Goal: Navigation & Orientation: Find specific page/section

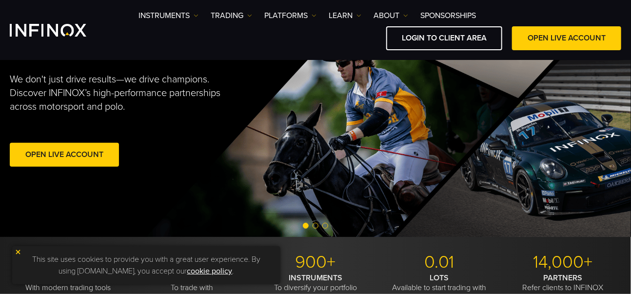
scroll to position [195, 0]
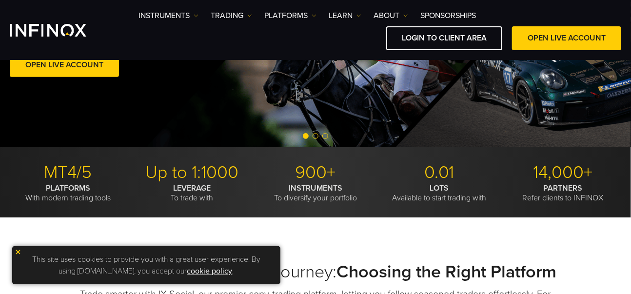
drag, startPoint x: 419, startPoint y: 236, endPoint x: 531, endPoint y: 252, distance: 113.2
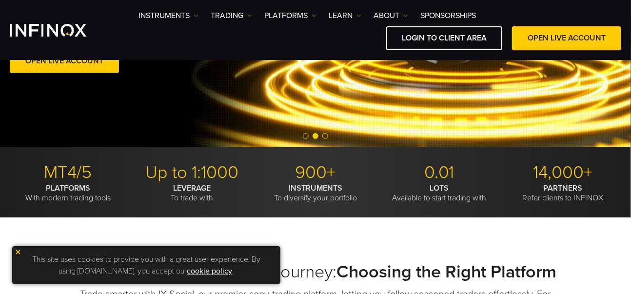
scroll to position [0, 0]
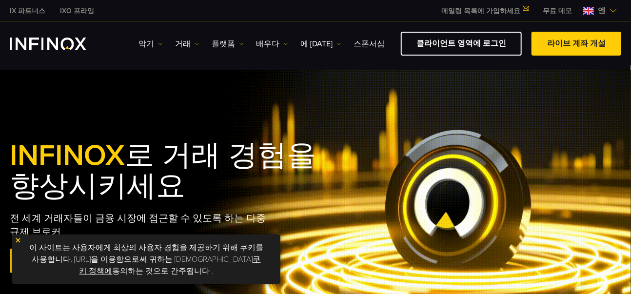
click at [423, 107] on div "INFINOX 로 거래 경험을 향상시키세요 전 세계 거래자들이 금융 시장에 접근할 수 있도록 하는 다중 규제 브로커 라이브 계좌 개설 Exce…" at bounding box center [315, 208] width 631 height 277
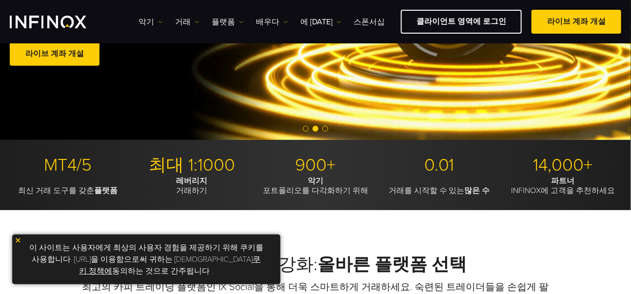
scroll to position [195, 0]
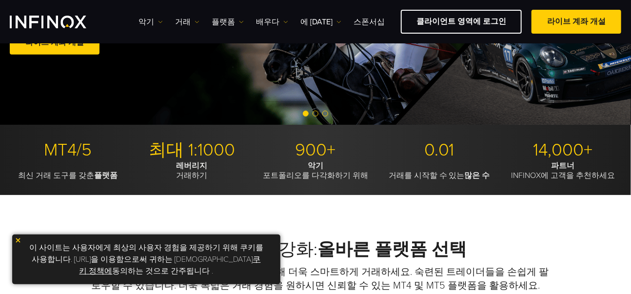
scroll to position [0, 0]
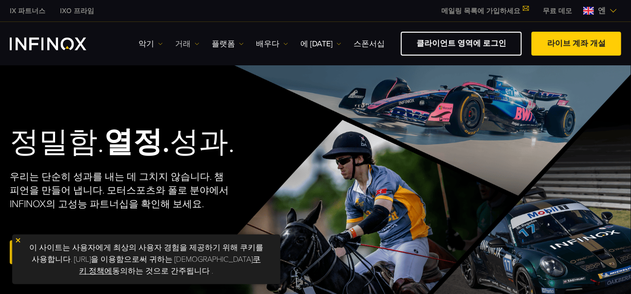
click at [185, 45] on font "거래" at bounding box center [183, 44] width 16 height 10
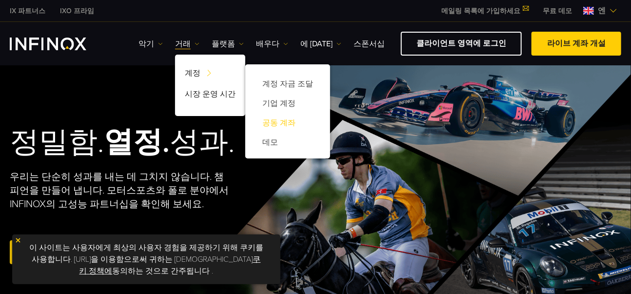
click at [282, 122] on font "공동 계좌" at bounding box center [278, 123] width 33 height 10
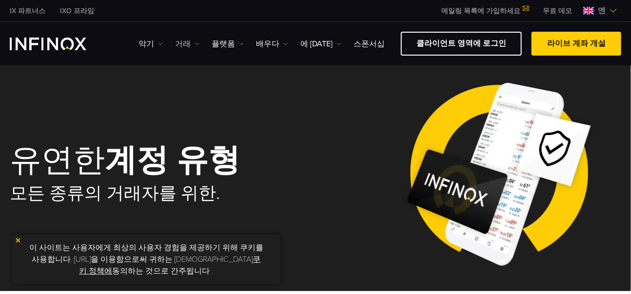
click at [185, 43] on font "거래" at bounding box center [183, 44] width 16 height 10
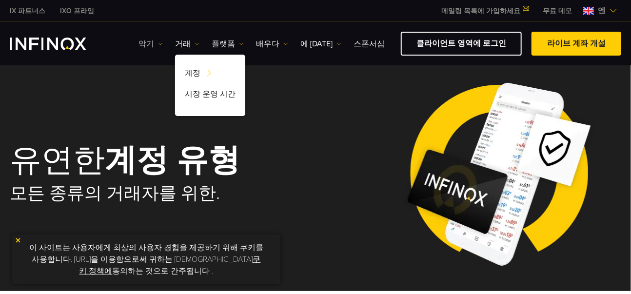
click at [145, 42] on font "악기" at bounding box center [146, 44] width 16 height 10
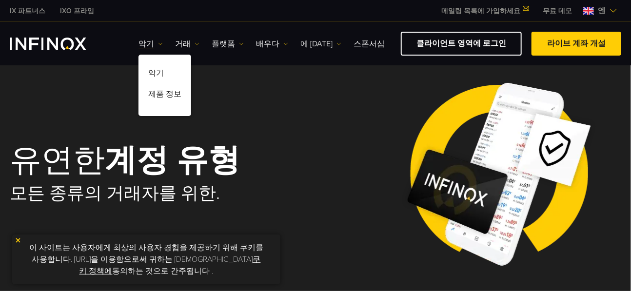
click at [304, 41] on font "에 [DATE]" at bounding box center [316, 44] width 32 height 10
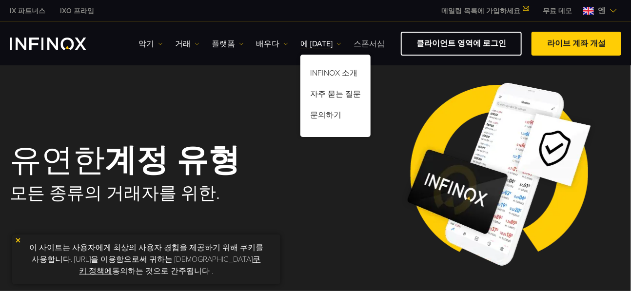
click at [354, 44] on font "스폰서십" at bounding box center [369, 44] width 31 height 10
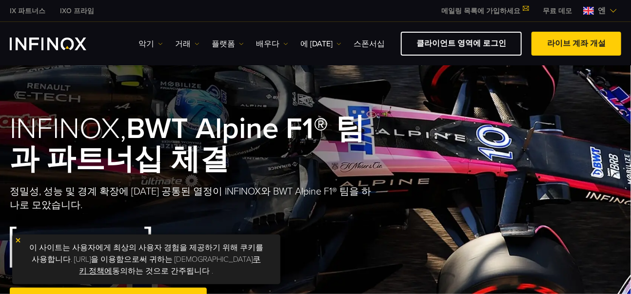
click at [20, 241] on img at bounding box center [18, 240] width 7 height 7
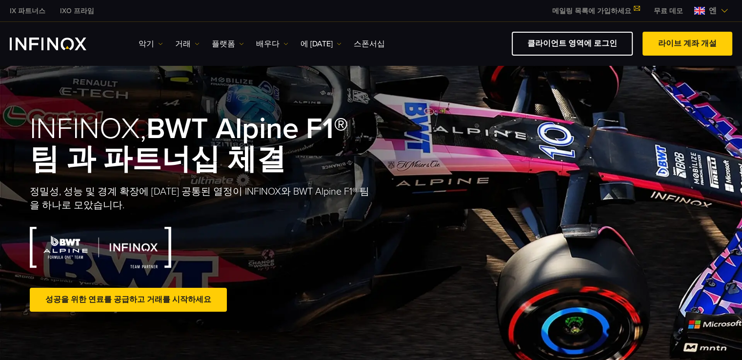
drag, startPoint x: 595, startPoint y: 40, endPoint x: 557, endPoint y: 62, distance: 44.2
click at [595, 40] on font "클라이언트 영역에 로그인" at bounding box center [572, 44] width 90 height 10
